Goal: Task Accomplishment & Management: Use online tool/utility

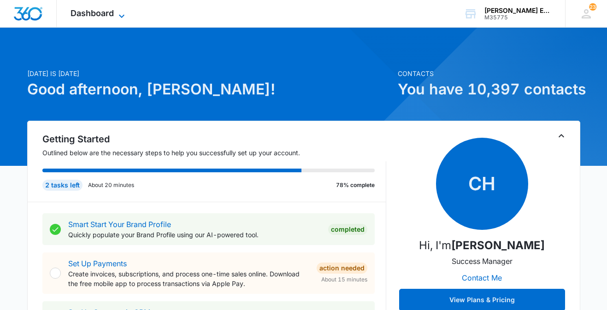
click at [122, 12] on icon at bounding box center [121, 16] width 11 height 11
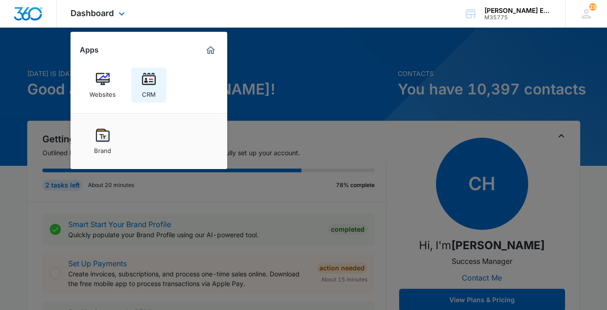
click at [155, 80] on link "CRM" at bounding box center [148, 85] width 35 height 35
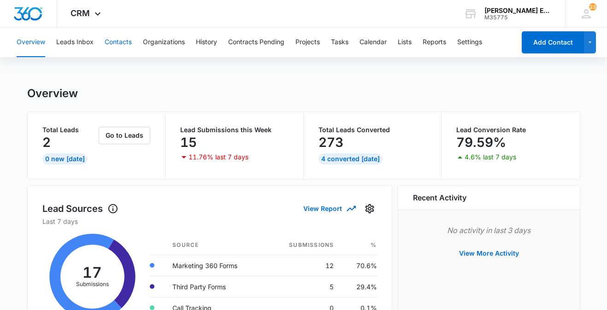
click at [125, 39] on button "Contacts" at bounding box center [118, 42] width 27 height 29
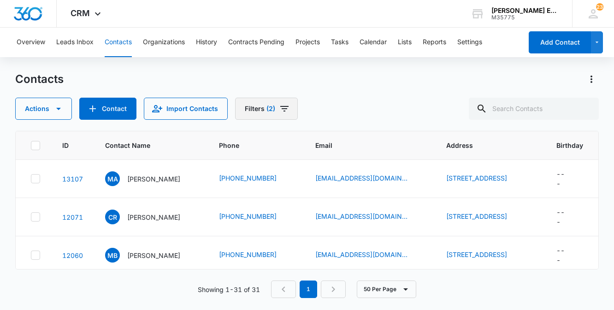
click at [271, 111] on span "(2)" at bounding box center [270, 109] width 9 height 6
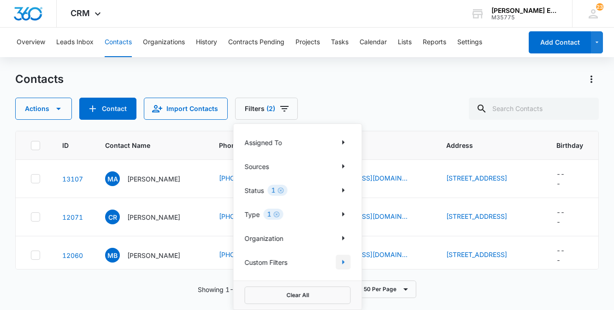
click at [347, 261] on icon "Show Custom Filters filters" at bounding box center [343, 262] width 11 height 11
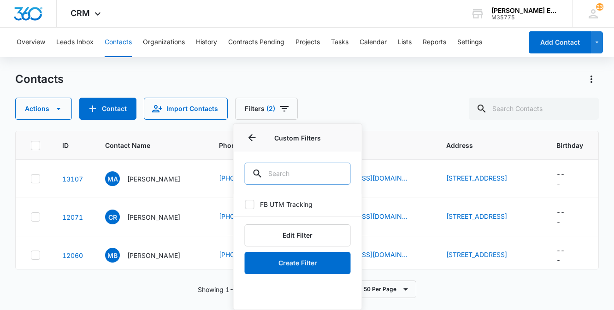
click at [265, 168] on input "text" at bounding box center [298, 174] width 106 height 22
click at [250, 135] on icon "Back" at bounding box center [251, 137] width 7 height 7
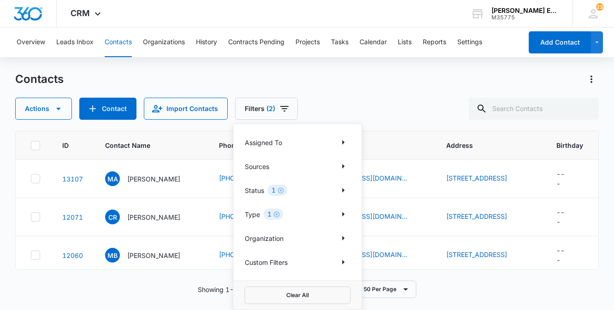
click at [402, 97] on div "Contacts Actions Contact Import Contacts Filters (2) Assigned To Sources Status…" at bounding box center [306, 96] width 583 height 48
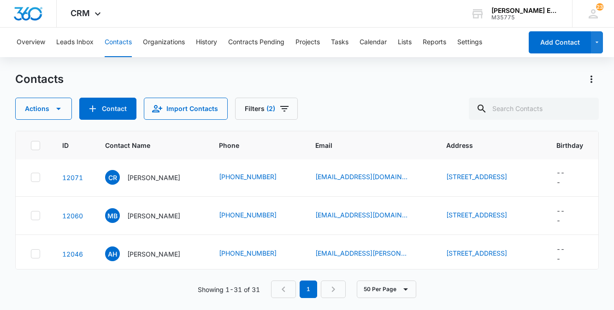
scroll to position [32, 0]
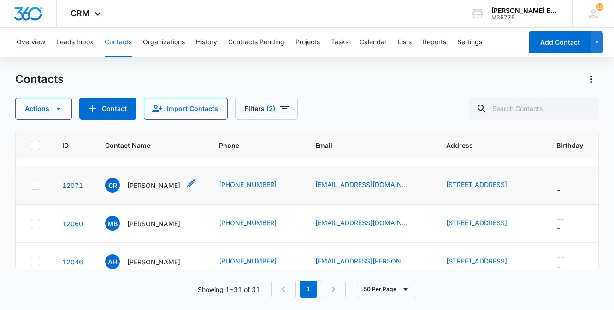
click at [150, 190] on p "[PERSON_NAME]" at bounding box center [153, 186] width 53 height 10
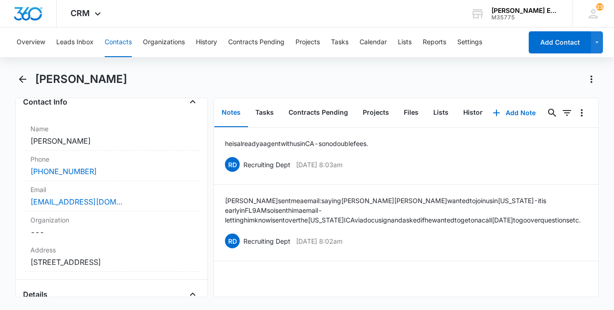
scroll to position [162, 0]
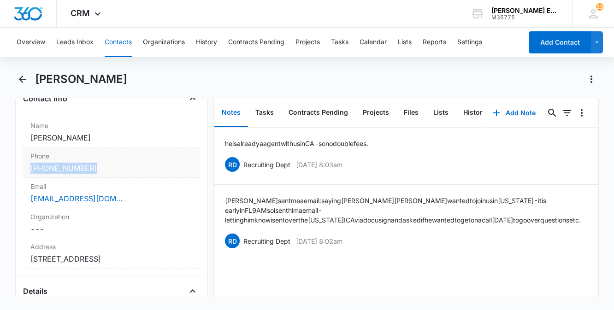
drag, startPoint x: 93, startPoint y: 168, endPoint x: 25, endPoint y: 164, distance: 68.3
click at [25, 164] on div "Phone Cancel Save Changes [PHONE_NUMBER]" at bounding box center [111, 162] width 177 height 30
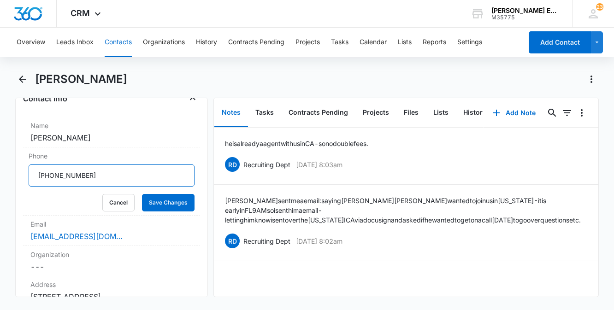
drag, startPoint x: 87, startPoint y: 175, endPoint x: 17, endPoint y: 174, distance: 69.6
click at [17, 174] on div "Remove CR [PERSON_NAME] Contact Info Name Cancel Save Changes [PERSON_NAME] Pho…" at bounding box center [111, 198] width 193 height 200
click at [118, 239] on div "[EMAIL_ADDRESS][DOMAIN_NAME]" at bounding box center [111, 236] width 162 height 11
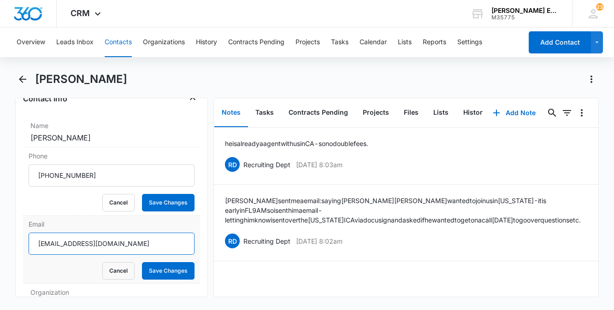
drag, startPoint x: 107, startPoint y: 243, endPoint x: 36, endPoint y: 238, distance: 71.1
click at [36, 238] on input "[EMAIL_ADDRESS][DOMAIN_NAME]" at bounding box center [112, 244] width 166 height 22
click at [20, 76] on icon "Back" at bounding box center [22, 79] width 11 height 11
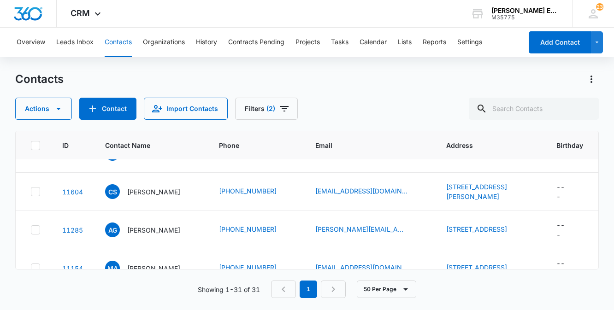
scroll to position [218, 0]
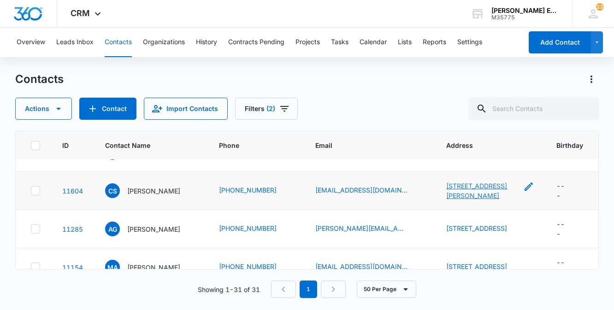
click at [476, 200] on link "[STREET_ADDRESS][PERSON_NAME]" at bounding box center [476, 191] width 61 height 18
